Goal: Task Accomplishment & Management: Manage account settings

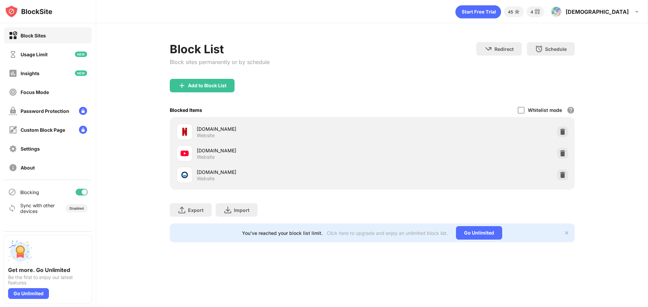
click at [563, 128] on div at bounding box center [562, 131] width 11 height 11
